Goal: Information Seeking & Learning: Learn about a topic

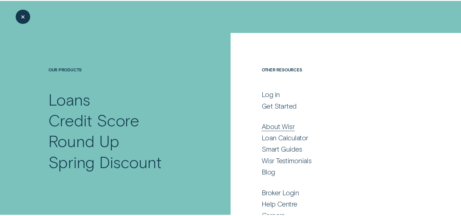
scroll to position [37, 0]
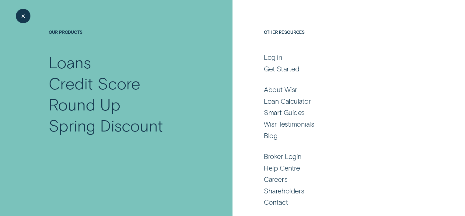
click at [280, 91] on div "About Wisr" at bounding box center [280, 89] width 33 height 9
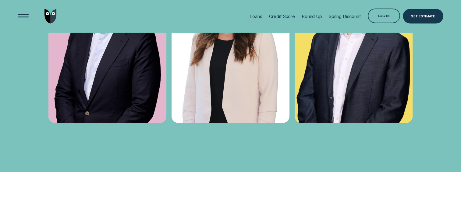
scroll to position [1716, 0]
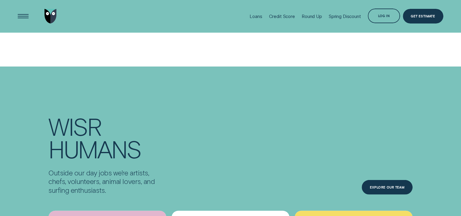
click at [376, 186] on div "Explore Our Team" at bounding box center [386, 187] width 35 height 3
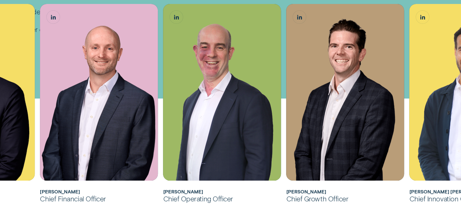
scroll to position [264, 0]
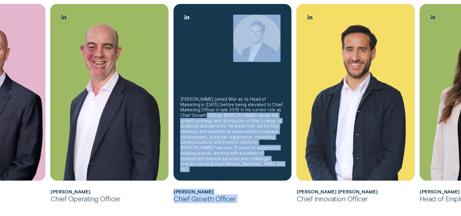
drag, startPoint x: 246, startPoint y: 123, endPoint x: 176, endPoint y: 123, distance: 70.3
click at [176, 123] on ul "[PERSON_NAME] joined Wisr as its Chief Financial Officer in [DATE] before being…" at bounding box center [17, 108] width 430 height 208
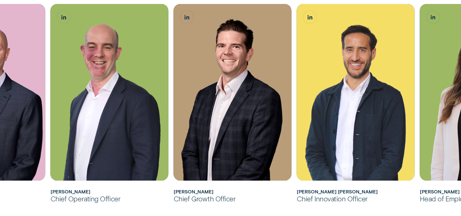
click at [318, 196] on div "Chief Innovation Officer" at bounding box center [356, 198] width 118 height 9
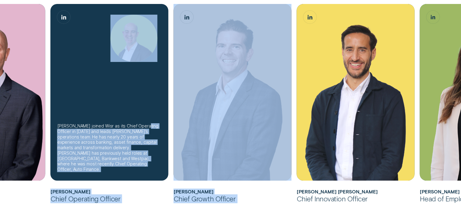
drag, startPoint x: 161, startPoint y: 125, endPoint x: 320, endPoint y: 127, distance: 158.9
click at [232, 127] on ul "[PERSON_NAME] joined Wisr as its Chief Financial Officer in [DATE] before being…" at bounding box center [17, 108] width 430 height 208
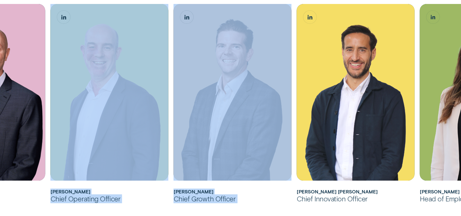
click at [284, 191] on h2 "[PERSON_NAME]" at bounding box center [233, 190] width 118 height 5
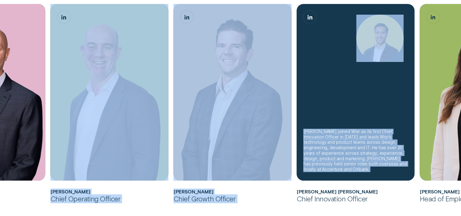
drag, startPoint x: 68, startPoint y: 153, endPoint x: 381, endPoint y: 143, distance: 312.2
click at [232, 143] on ul "[PERSON_NAME] joined Wisr as its Chief Financial Officer in [DATE] before being…" at bounding box center [17, 108] width 430 height 208
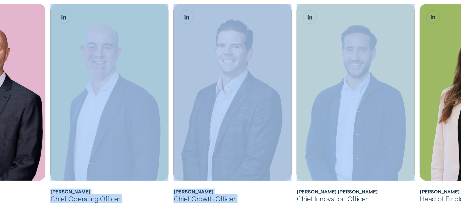
click at [142, 194] on h2 "[PERSON_NAME]" at bounding box center [110, 190] width 118 height 5
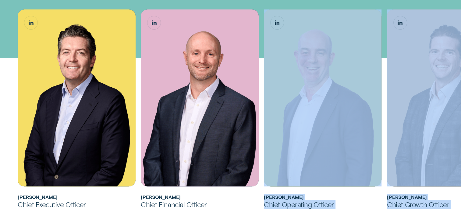
scroll to position [177, 0]
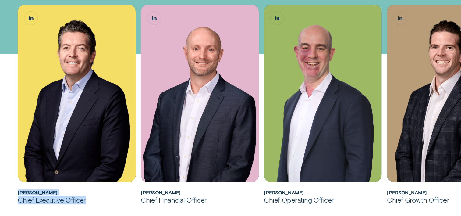
drag, startPoint x: 16, startPoint y: 187, endPoint x: 104, endPoint y: 199, distance: 88.7
click at [104, 199] on li "[PERSON_NAME] joined Wisr as its Chief Financial Officer in [DATE] before being…" at bounding box center [76, 104] width 123 height 199
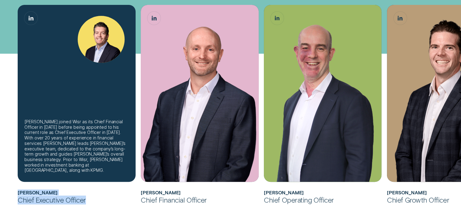
copy div "[PERSON_NAME] Chief Executive Officer"
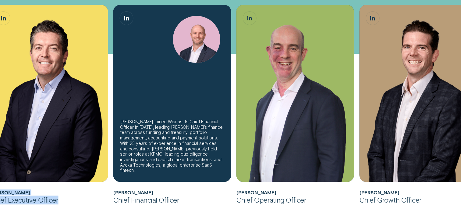
scroll to position [45, 0]
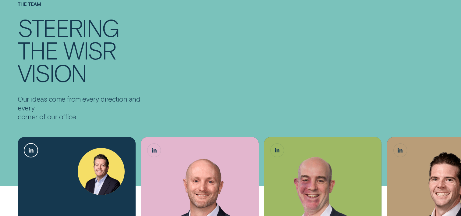
click at [27, 145] on link "Andrew Goodwin, Chief Executive Officer LinkedIn button" at bounding box center [30, 149] width 13 height 13
